Goal: Information Seeking & Learning: Learn about a topic

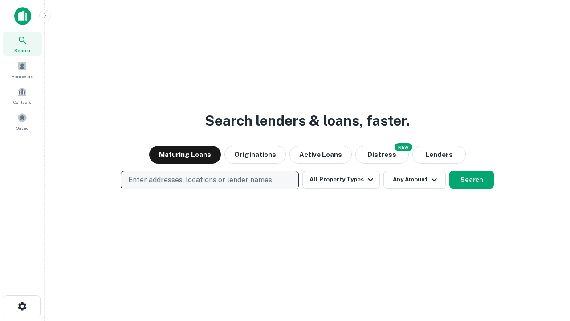
click at [209, 180] on p "Enter addresses, locations or lender names" at bounding box center [200, 180] width 144 height 11
type input "**********"
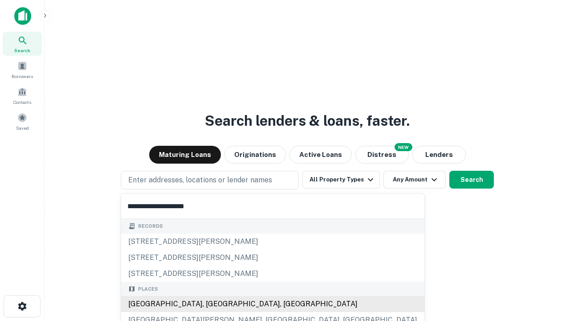
click at [213, 304] on div "[GEOGRAPHIC_DATA], [GEOGRAPHIC_DATA], [GEOGRAPHIC_DATA]" at bounding box center [272, 304] width 303 height 16
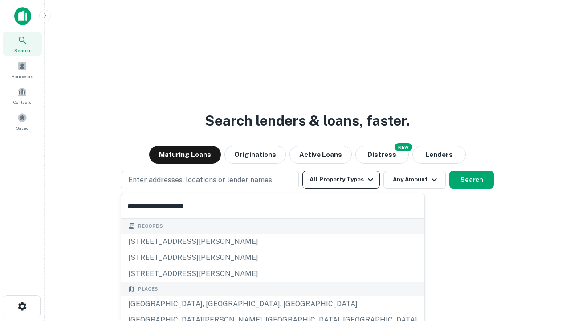
click at [341, 179] on button "All Property Types" at bounding box center [340, 180] width 77 height 18
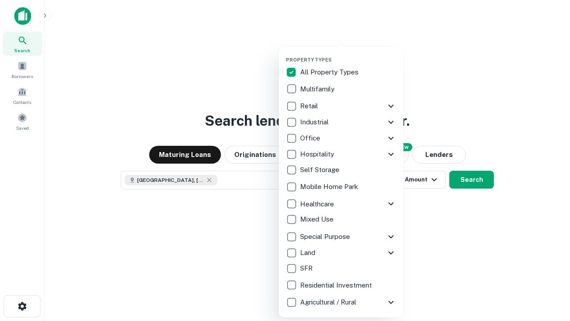
click at [348, 54] on button "button" at bounding box center [348, 54] width 125 height 0
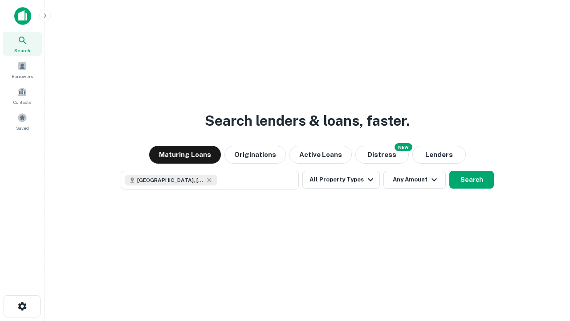
scroll to position [14, 0]
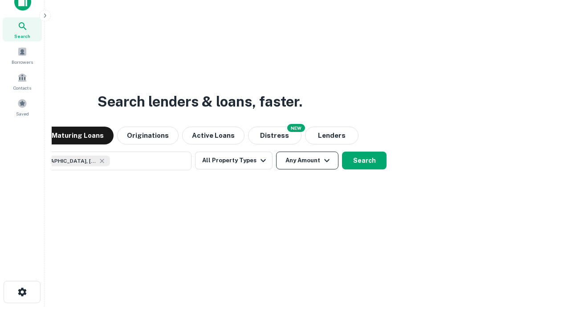
click at [276, 151] on button "Any Amount" at bounding box center [307, 160] width 62 height 18
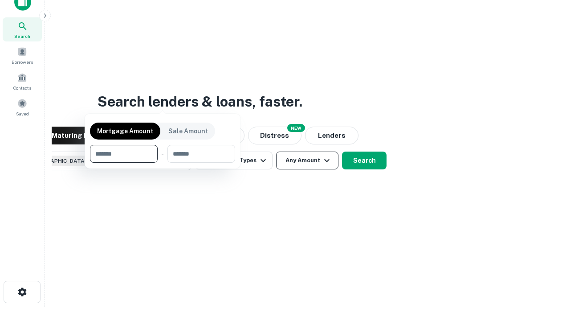
scroll to position [64, 252]
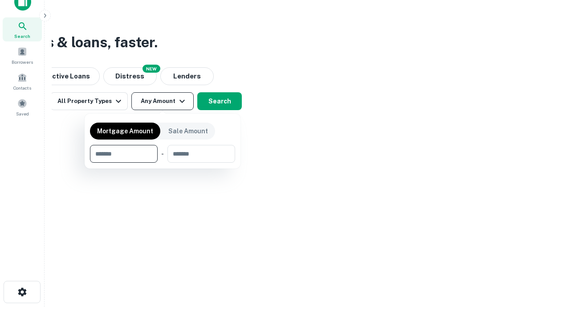
type input "*******"
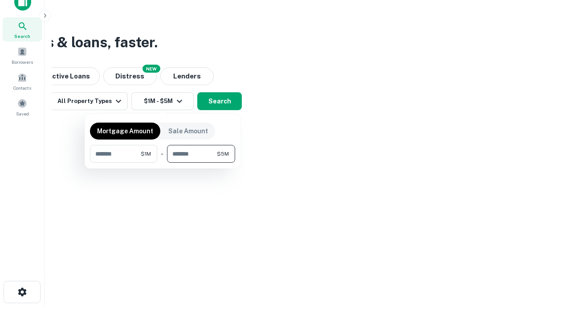
type input "*******"
click at [163, 163] on button "button" at bounding box center [162, 163] width 145 height 0
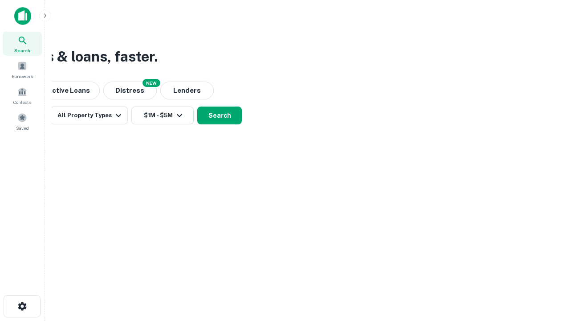
scroll to position [0, 0]
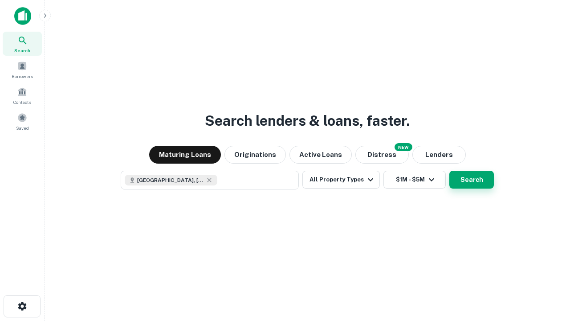
click at [449, 171] on button "Search" at bounding box center [471, 180] width 45 height 18
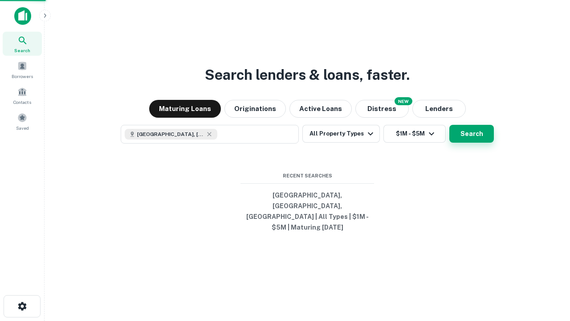
scroll to position [0, 164]
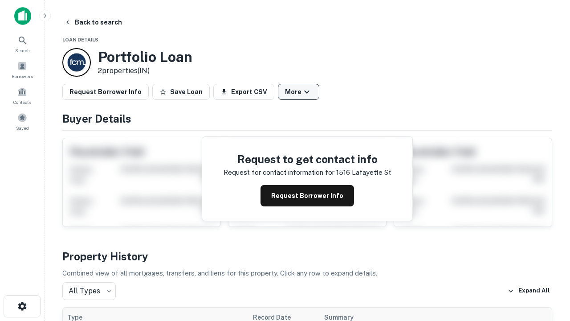
click at [298, 92] on button "More" at bounding box center [298, 92] width 41 height 16
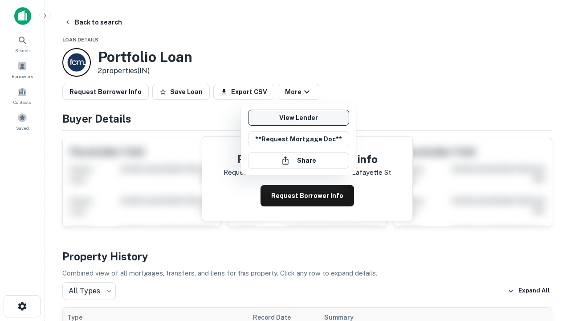
click at [298, 118] on link "View Lender" at bounding box center [298, 118] width 101 height 16
